Goal: Complete application form

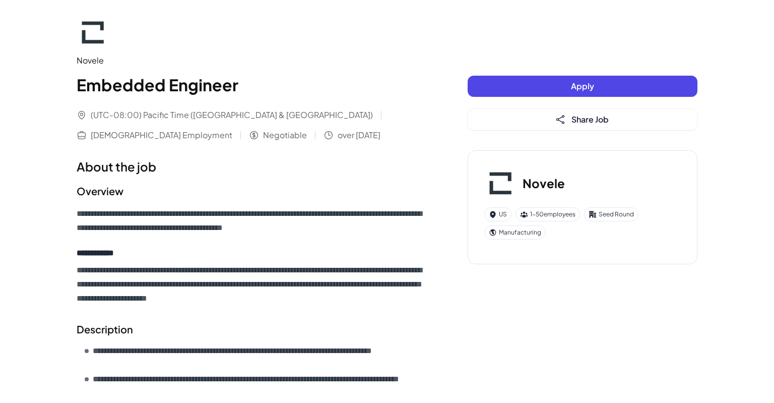
click at [539, 86] on button "Apply" at bounding box center [583, 86] width 230 height 21
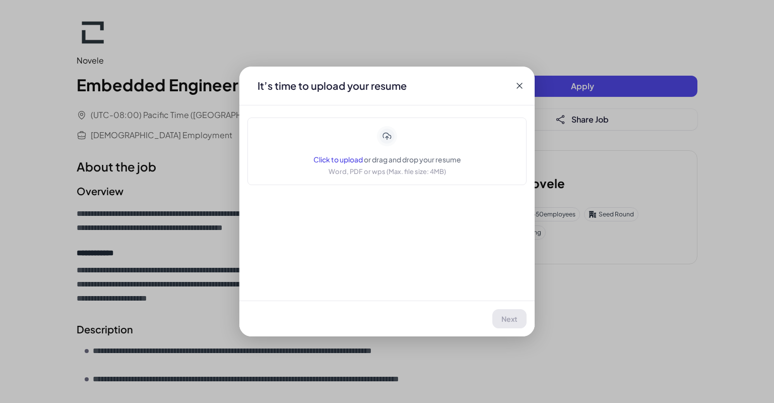
click at [350, 157] on span "Click to upload" at bounding box center [338, 159] width 49 height 9
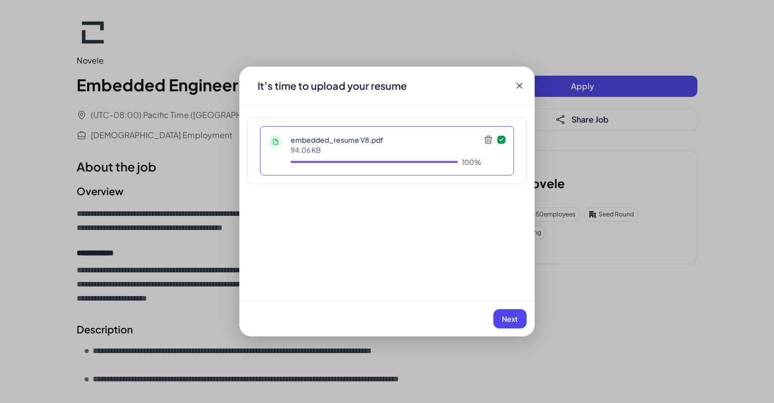
click at [511, 317] on span "Next" at bounding box center [510, 318] width 16 height 9
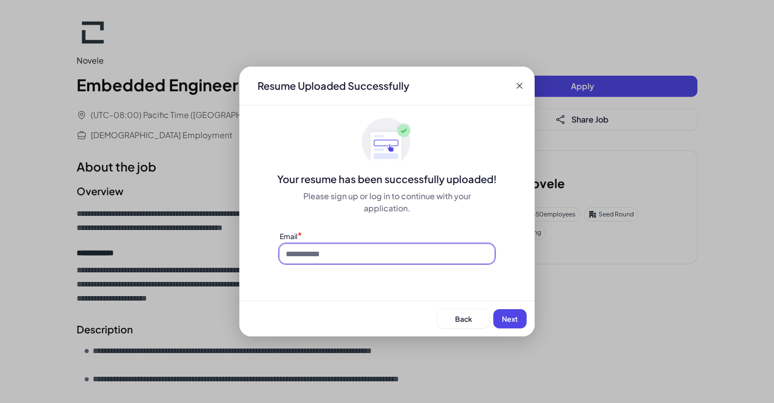
click at [464, 258] on input at bounding box center [387, 253] width 215 height 19
type input "**********"
click at [520, 320] on button "Next" at bounding box center [510, 318] width 33 height 19
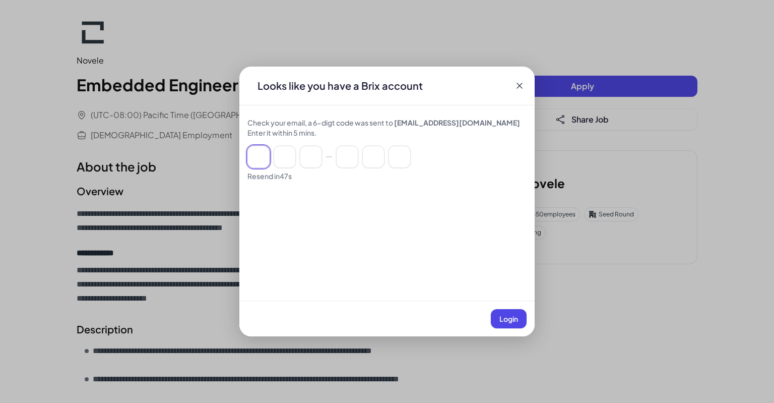
click at [264, 160] on input at bounding box center [259, 157] width 22 height 22
paste input "******"
type input "*"
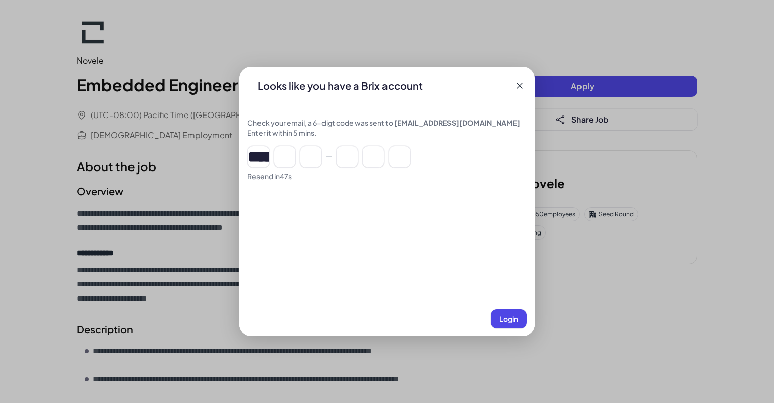
type input "*"
click at [497, 249] on div "Looks like you have a Brix account Check your email, a 6-digt code was sent to …" at bounding box center [386, 202] width 295 height 270
click at [511, 319] on span "Login" at bounding box center [509, 318] width 19 height 9
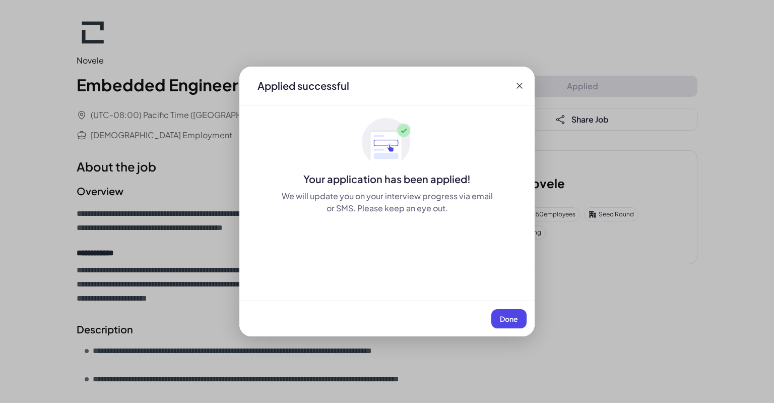
click at [511, 319] on span "Done" at bounding box center [509, 318] width 18 height 9
